Goal: Task Accomplishment & Management: Complete application form

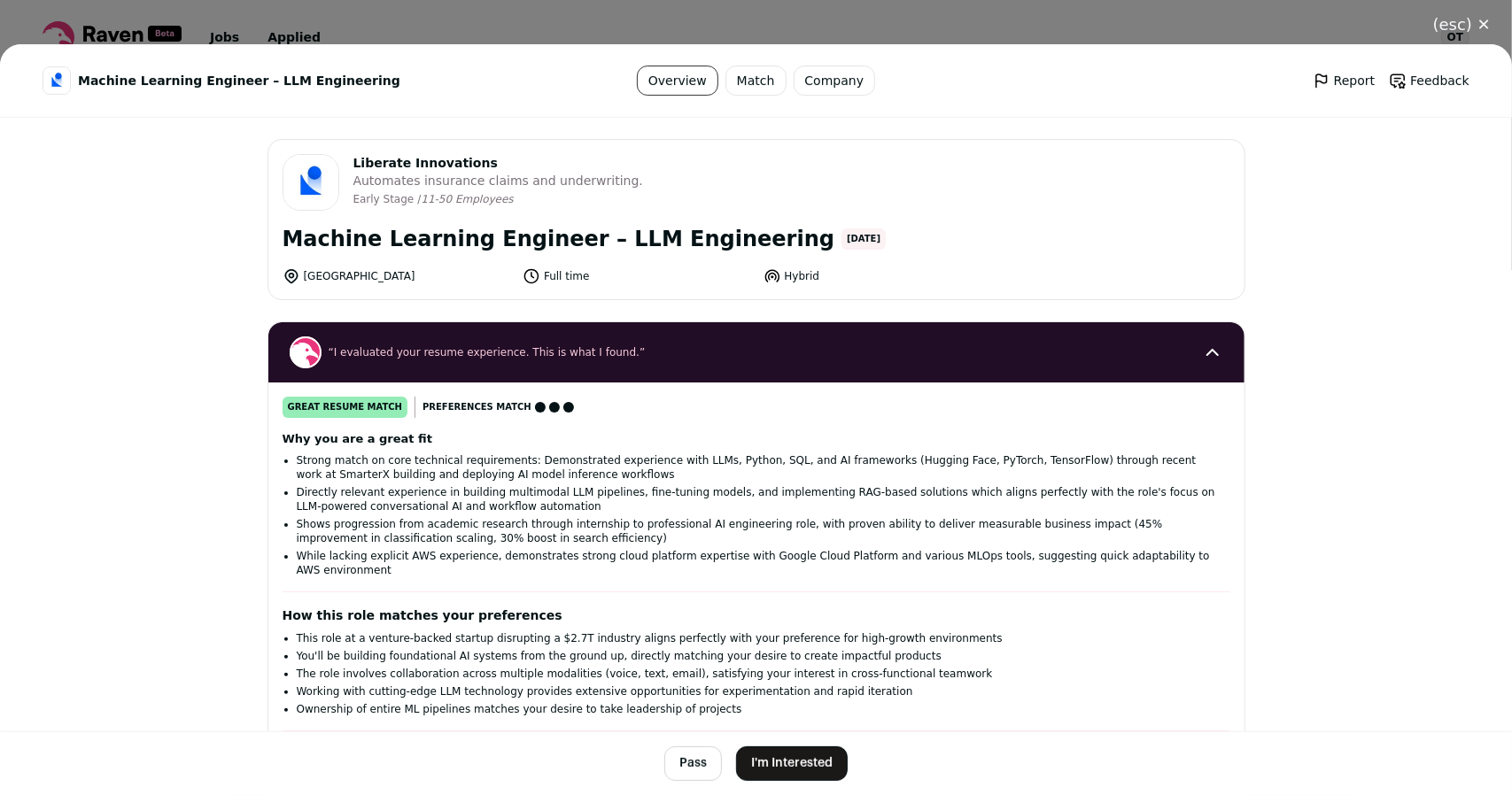
click at [788, 747] on button "I'm Interested" at bounding box center [791, 764] width 111 height 34
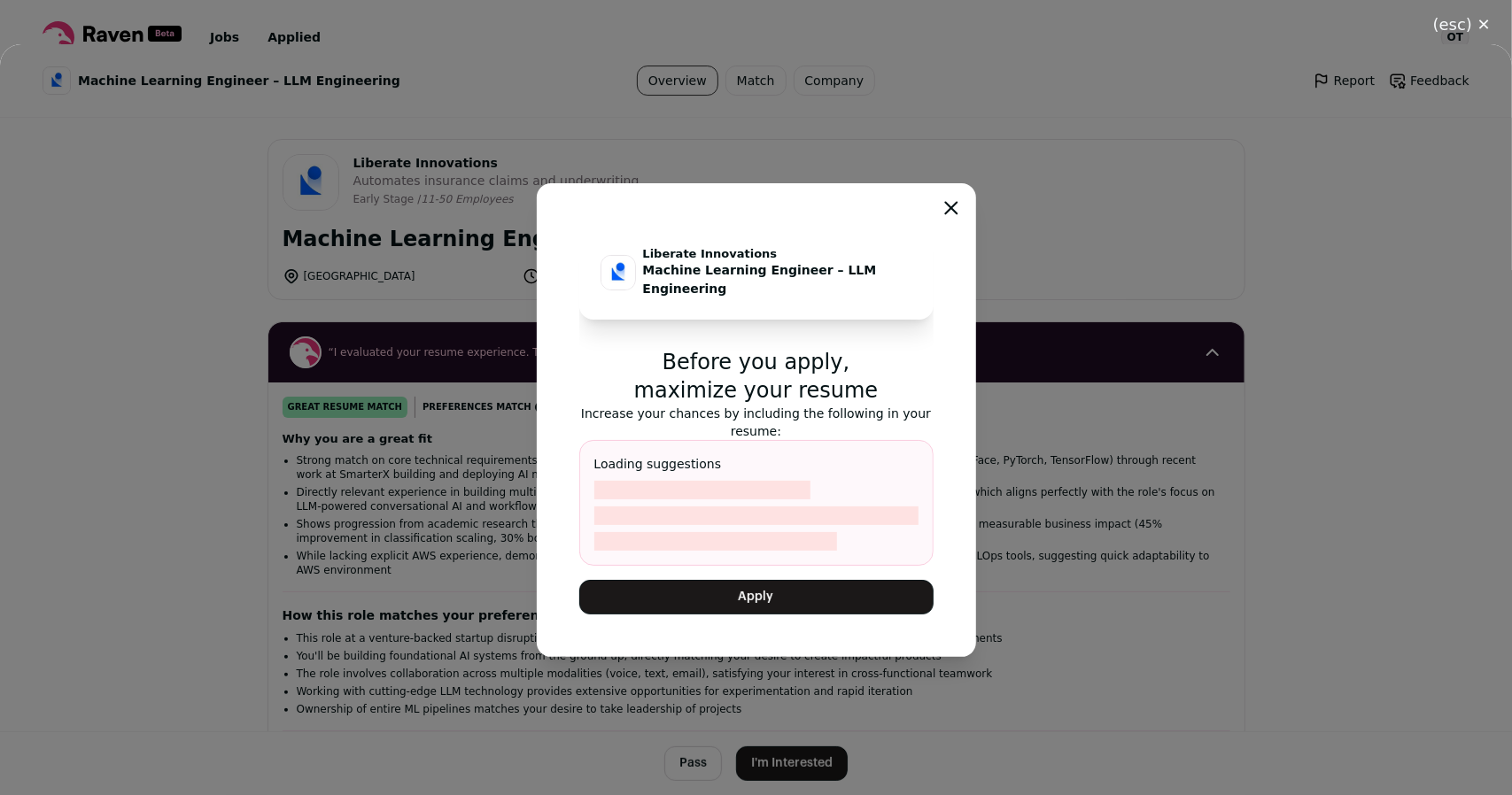
click at [749, 590] on button "Apply" at bounding box center [756, 598] width 354 height 34
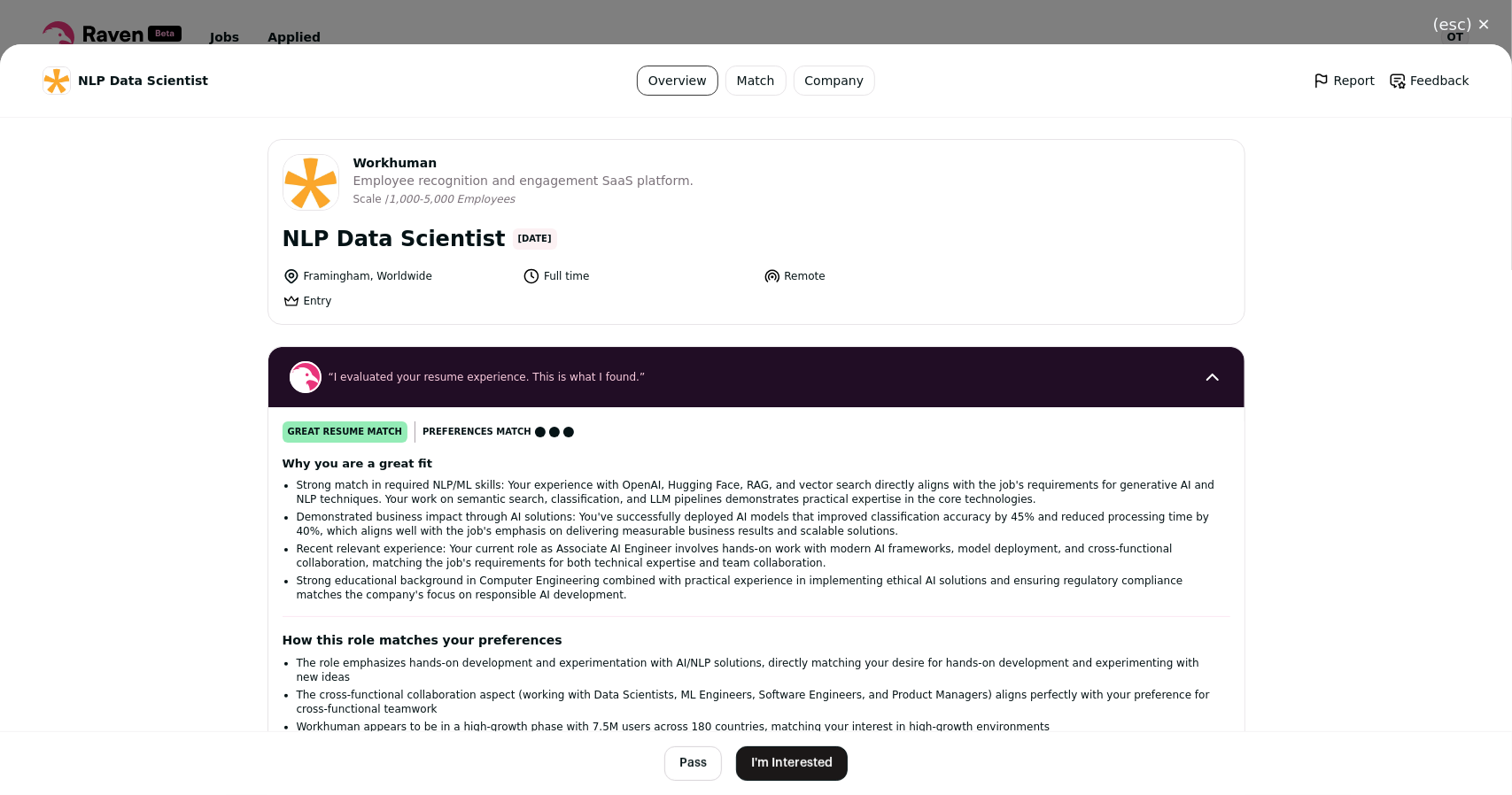
click at [768, 764] on button "I'm Interested" at bounding box center [791, 764] width 111 height 34
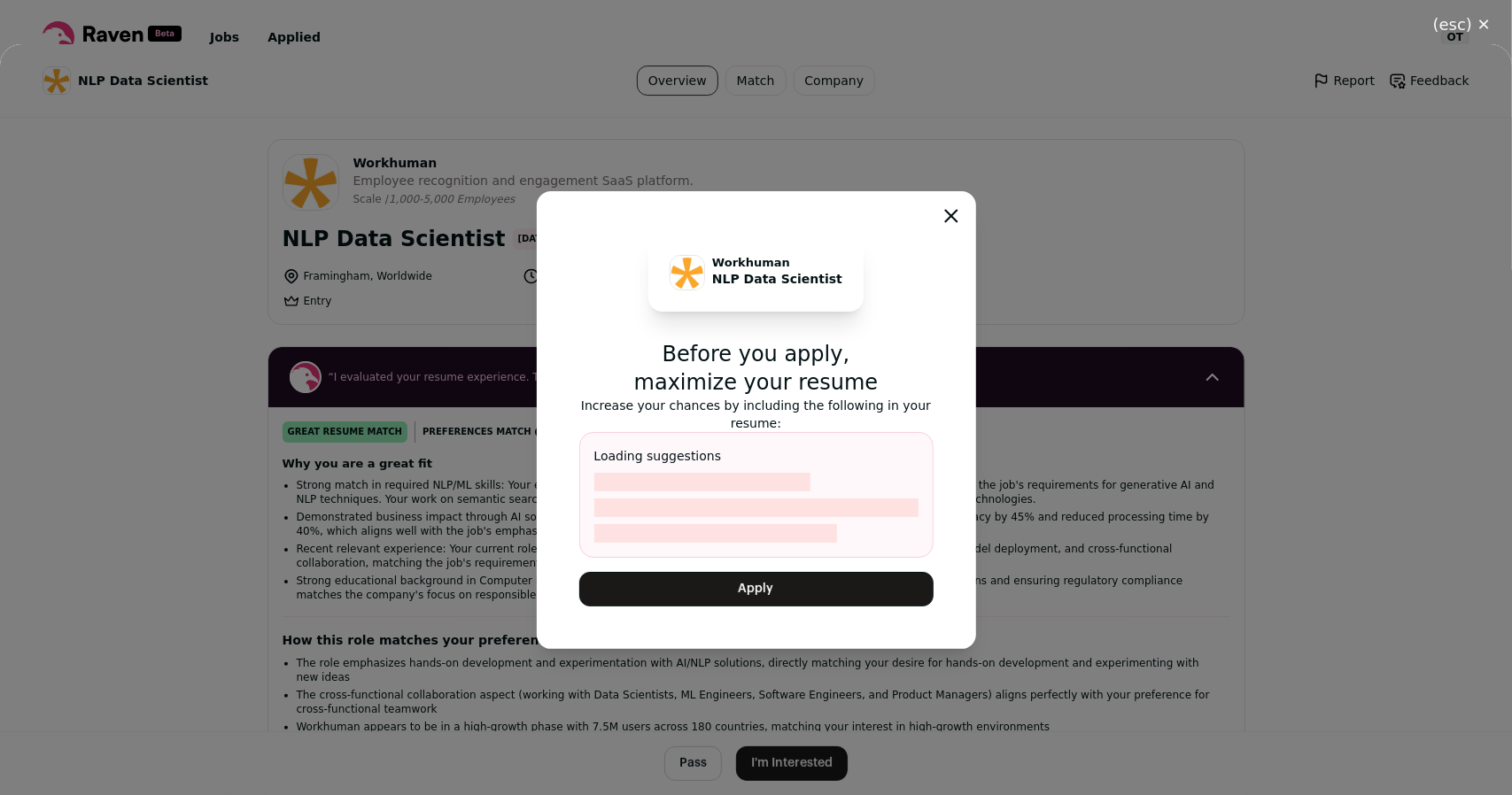
click at [775, 579] on button "Apply" at bounding box center [756, 590] width 354 height 34
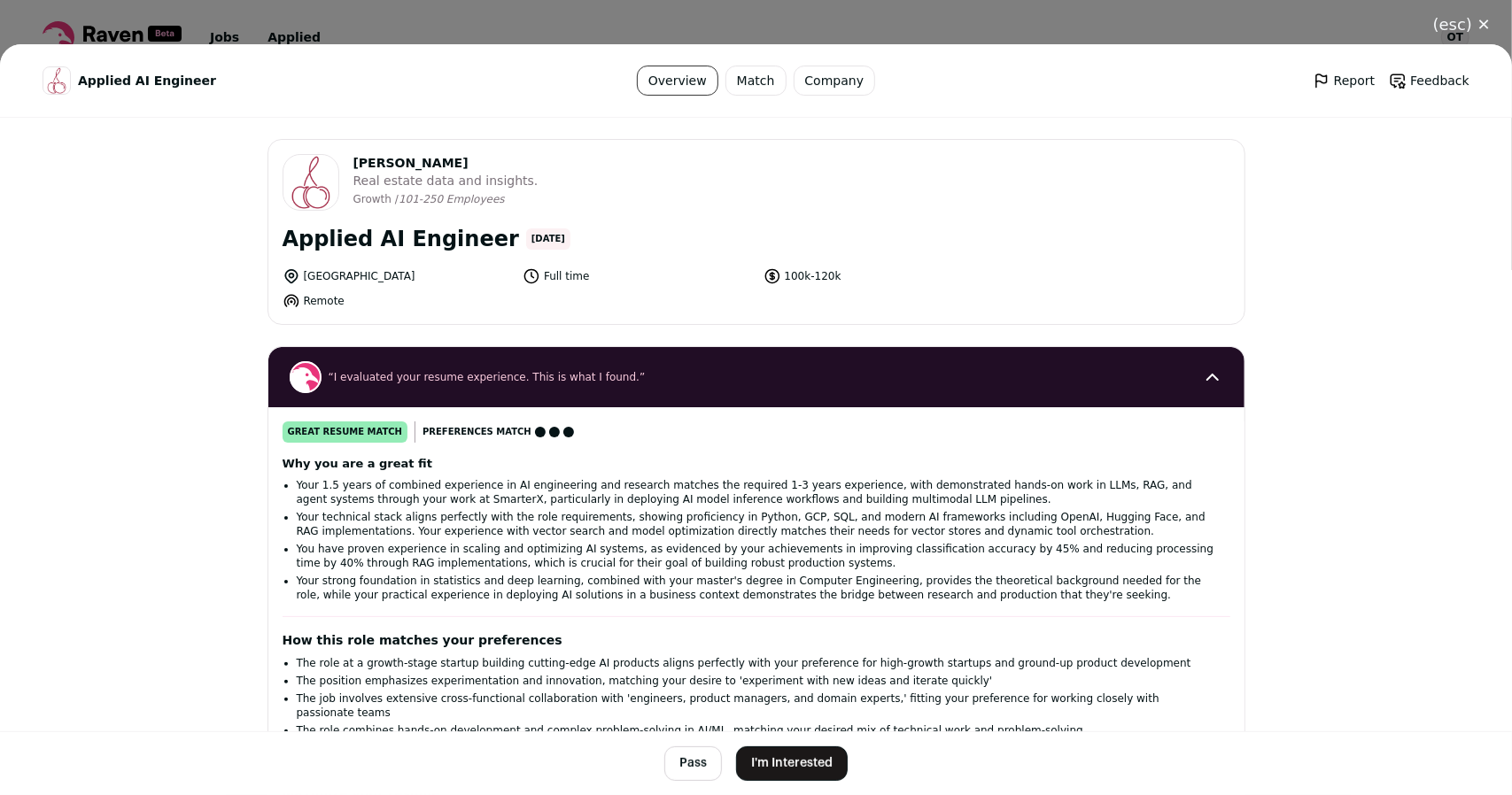
click at [737, 745] on footer "Pass I'm Interested" at bounding box center [756, 763] width 1512 height 64
click at [751, 764] on button "I'm Interested" at bounding box center [791, 764] width 111 height 34
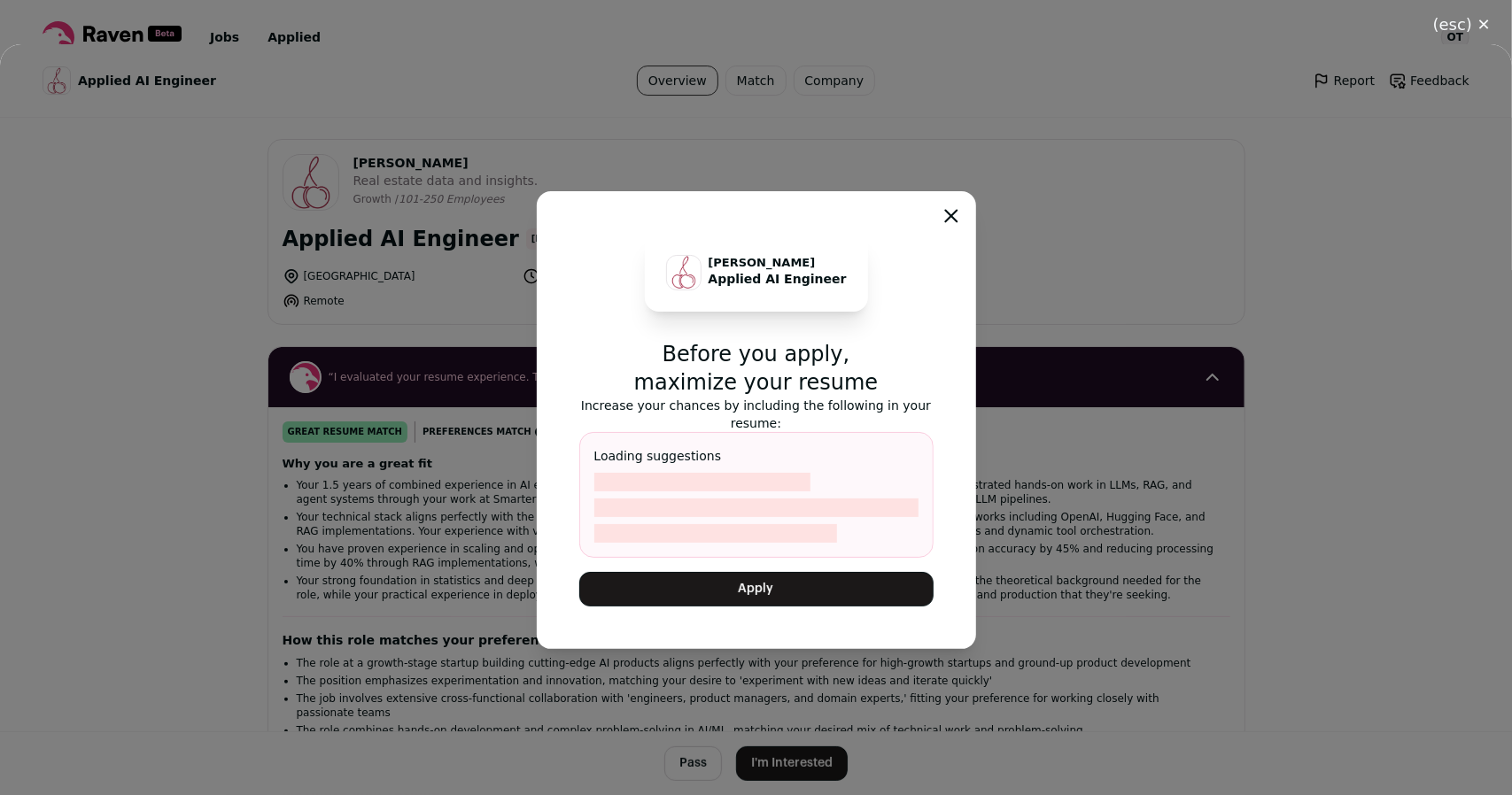
click at [716, 596] on button "Apply" at bounding box center [756, 590] width 354 height 34
